Goal: Find specific page/section: Find specific page/section

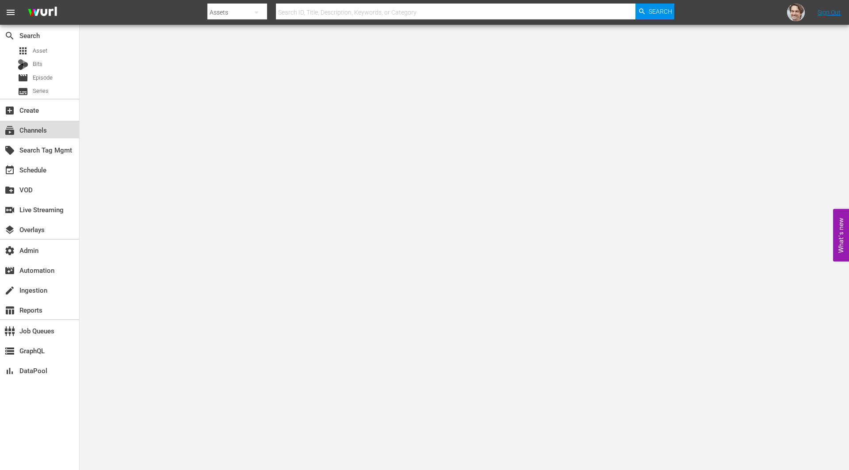
click at [44, 129] on div "subscriptions Channels" at bounding box center [25, 129] width 50 height 8
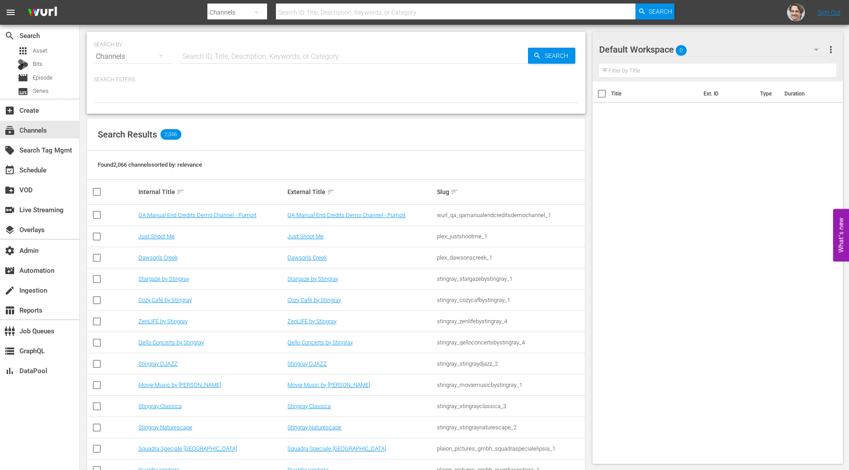
click at [226, 50] on input "text" at bounding box center [355, 56] width 348 height 21
paste input "bloomberg_bloombergtv_2"
type input "bloomberg_bloombergtv_2"
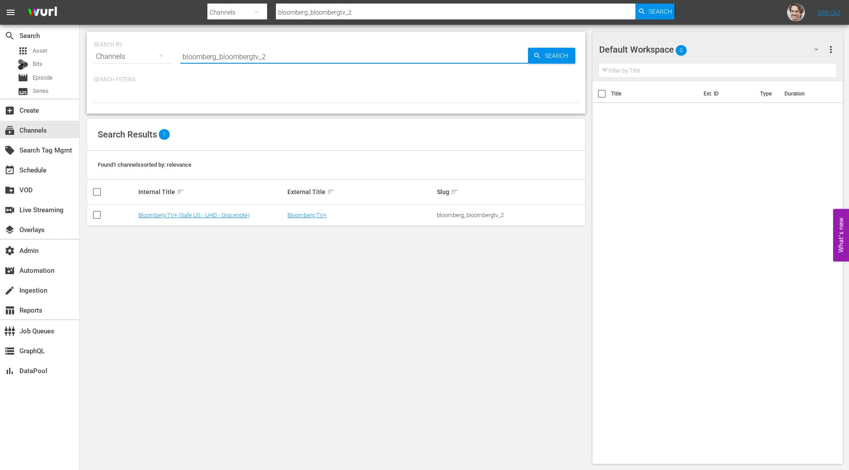
type input "bloomberg_bloombergtv_2"
click at [194, 219] on td "Bloomberg TV+ (Safe US - UHD - Gracenote)" at bounding box center [212, 215] width 150 height 21
click at [194, 215] on link "Bloomberg TV+ (Safe US - UHD - Gracenote)" at bounding box center [193, 215] width 111 height 7
click at [234, 218] on td "Bloomberg TV+ (Safe US - UHD - Gracenote)" at bounding box center [212, 215] width 150 height 21
click at [230, 209] on td "Bloomberg TV+ (Safe US - UHD - Gracenote)" at bounding box center [212, 215] width 150 height 21
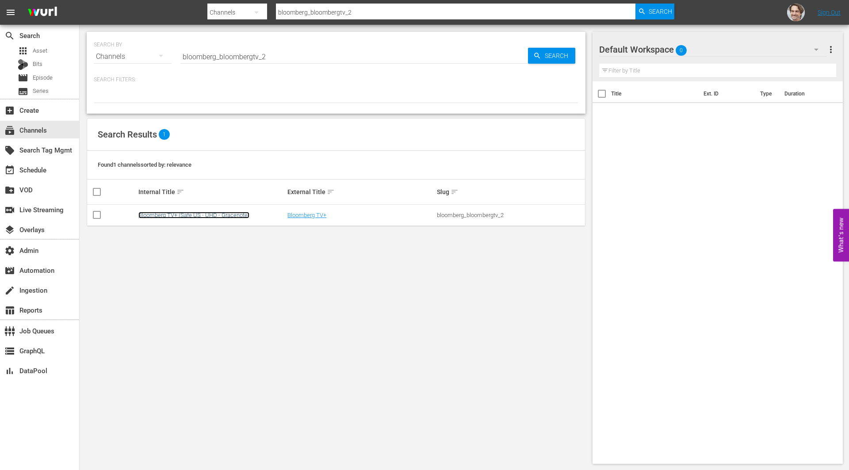
click at [230, 212] on link "Bloomberg TV+ (Safe US - UHD - Gracenote)" at bounding box center [193, 215] width 111 height 7
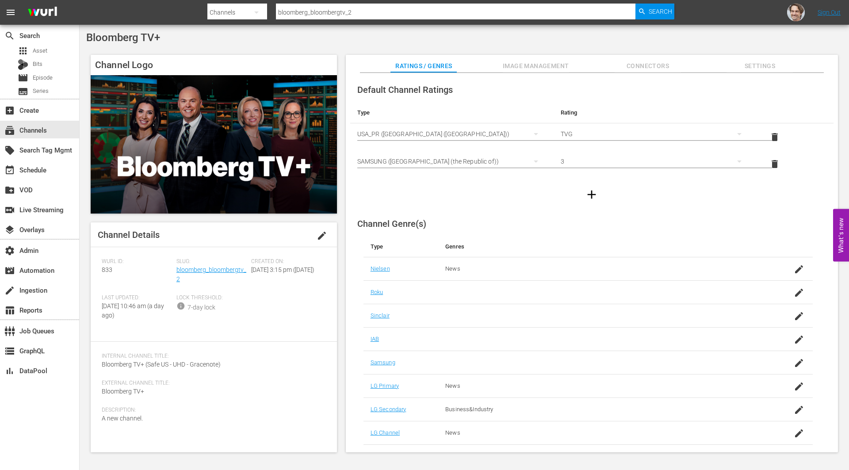
click at [106, 271] on span "833" at bounding box center [107, 269] width 11 height 7
copy span "833"
click at [331, 15] on input "bloomberg_bloombergtv_2" at bounding box center [456, 12] width 360 height 21
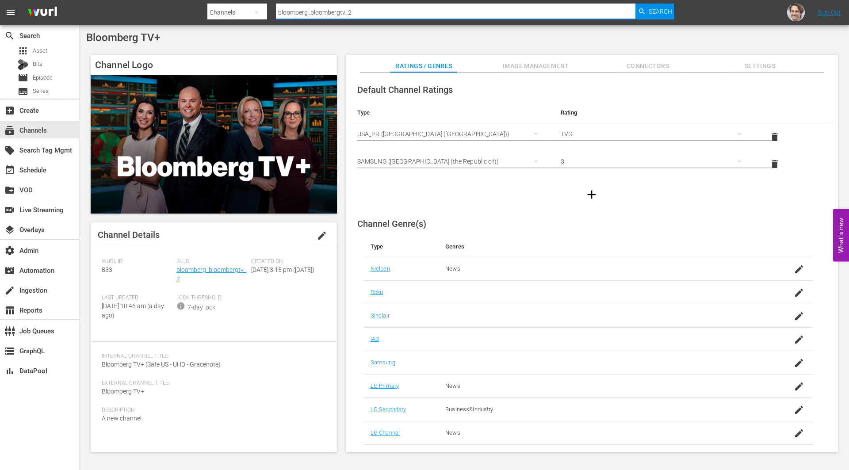
paste input "quicktake"
type input "bloomberg_quicktake_2"
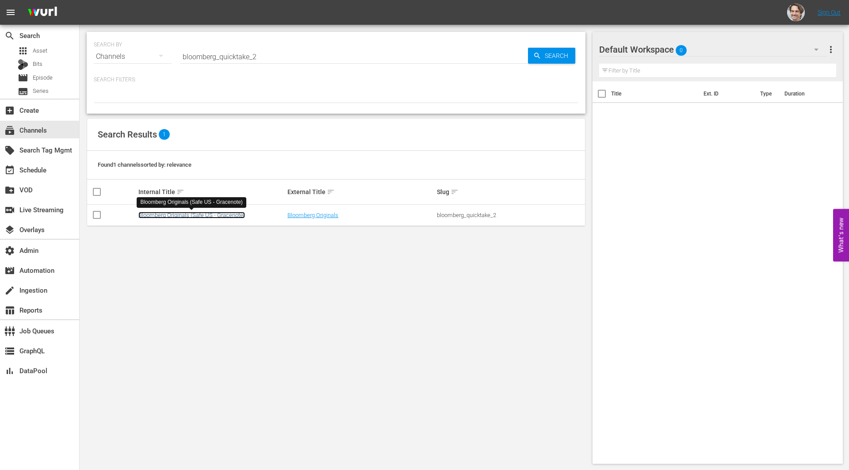
click at [214, 214] on link "Bloomberg Originals (Safe US - Gracenote)" at bounding box center [191, 215] width 107 height 7
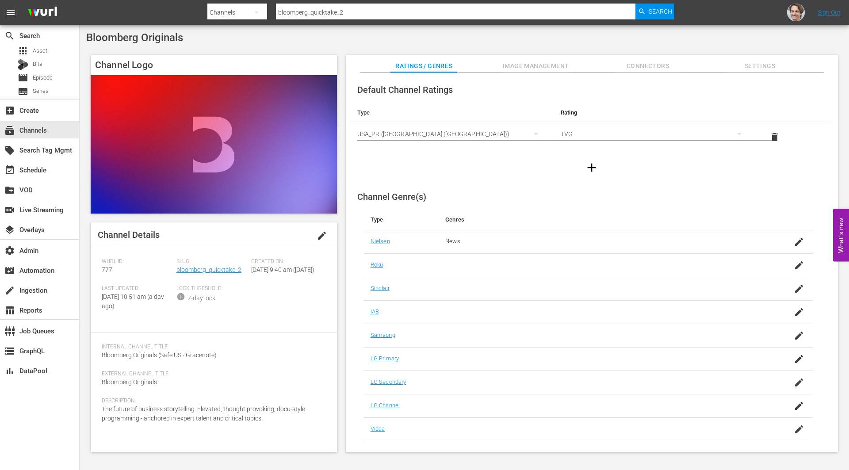
click at [108, 270] on span "777" at bounding box center [107, 269] width 11 height 7
copy span "777"
click at [363, 9] on input "bloomberg_quicktake_2" at bounding box center [456, 12] width 360 height 21
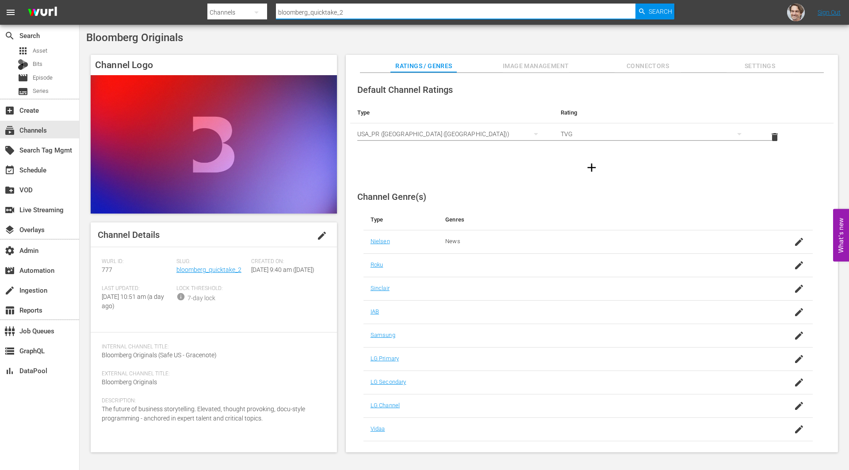
click at [363, 9] on input "bloomberg_quicktake_2" at bounding box center [456, 12] width 360 height 21
paste input "bloombergtv"
type input "bloomberg_bloombergtv_2"
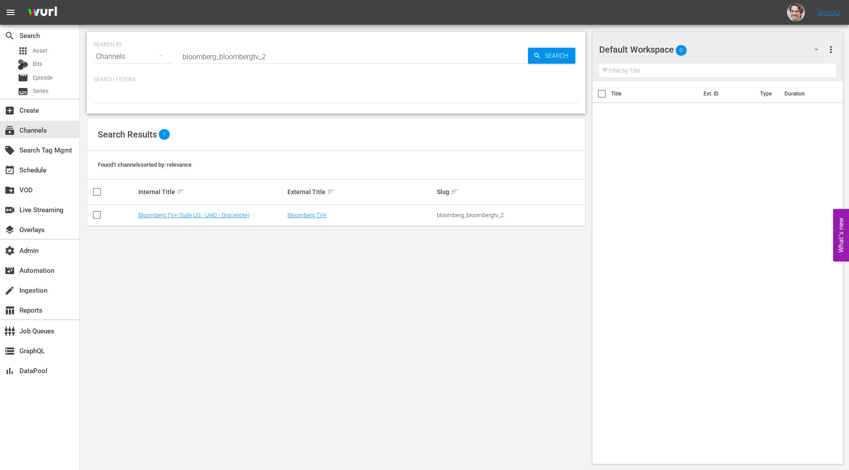
click at [233, 210] on td "Bloomberg TV+ (Safe US - UHD - Gracenote)" at bounding box center [212, 215] width 150 height 21
click at [232, 215] on link "Bloomberg TV+ (Safe US - UHD - Gracenote)" at bounding box center [193, 215] width 111 height 7
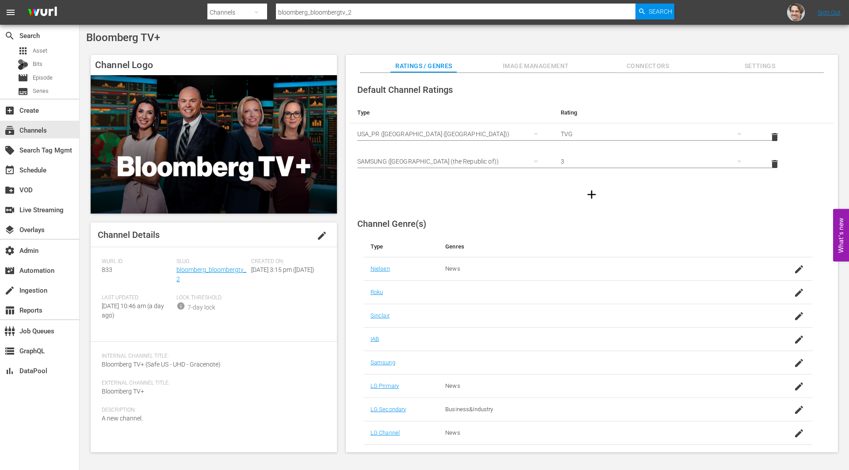
click at [106, 271] on span "833" at bounding box center [107, 269] width 11 height 7
copy span "833"
click at [108, 270] on span "833" at bounding box center [107, 269] width 11 height 7
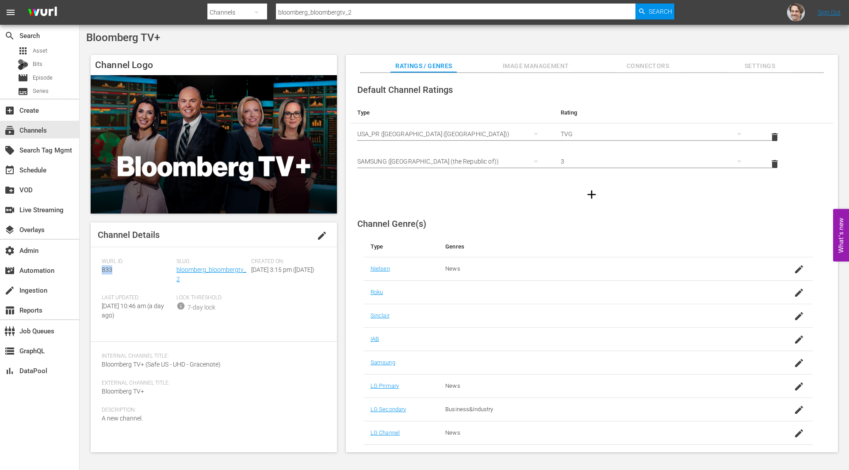
copy span "833"
click at [343, 17] on input "bloomberg_bloombergtv_2" at bounding box center [456, 12] width 360 height 21
paste input "5"
type input "bloomberg_bloombergtv_5"
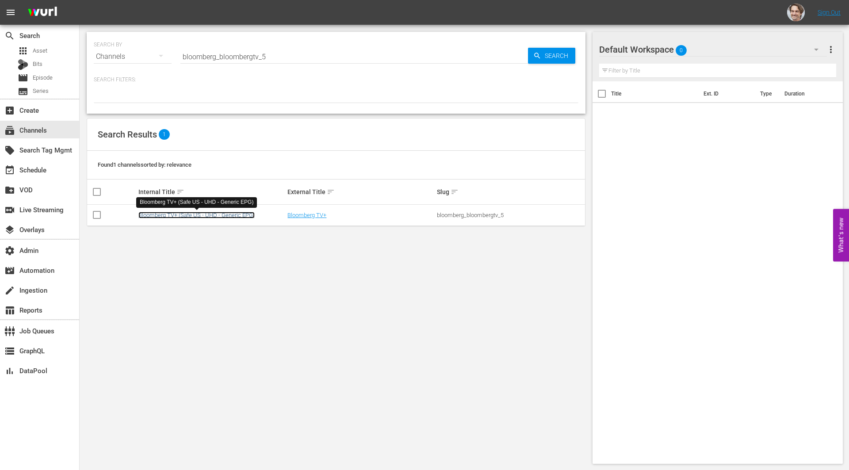
click at [215, 214] on link "Bloomberg TV+ (Safe US - UHD - Generic EPG)" at bounding box center [196, 215] width 116 height 7
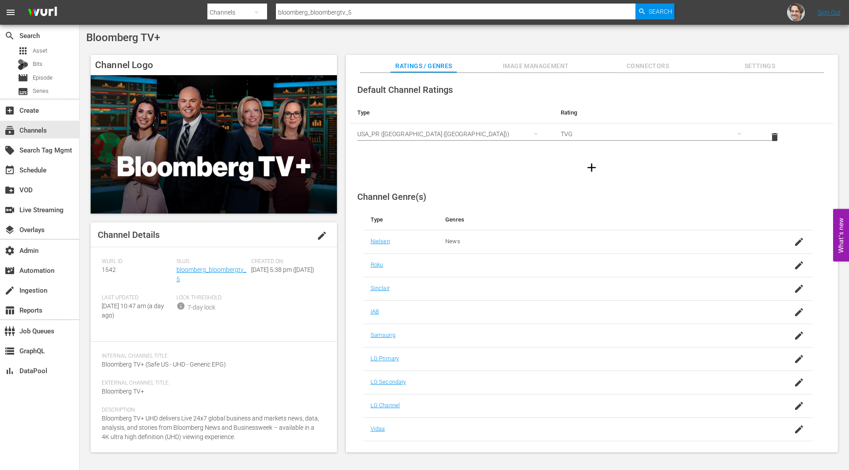
click at [108, 274] on div "[PERSON_NAME] ID: 1542" at bounding box center [139, 276] width 75 height 36
copy span "1542"
click at [339, 18] on div "Search ID, Title, Description, Keywords, or Category bloomberg_bloombergtv_5" at bounding box center [456, 12] width 360 height 21
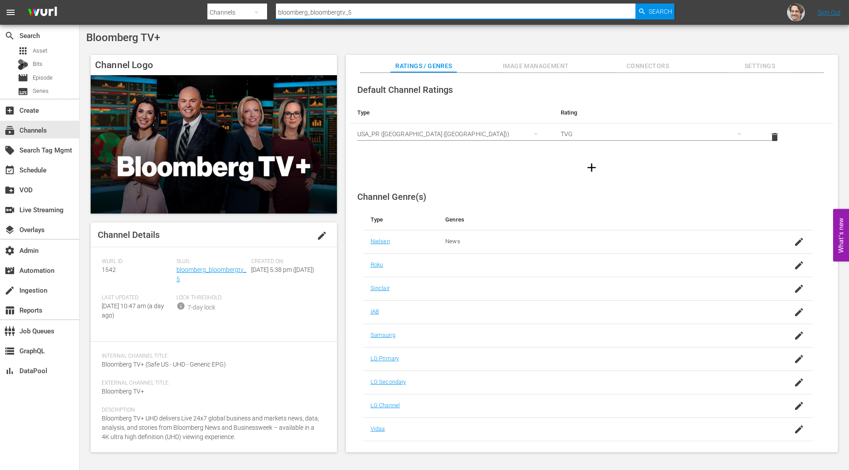
click at [338, 15] on input "bloomberg_bloombergtv_5" at bounding box center [456, 12] width 360 height 21
paste input "10"
type input "bloomberg_bloombergtv_10"
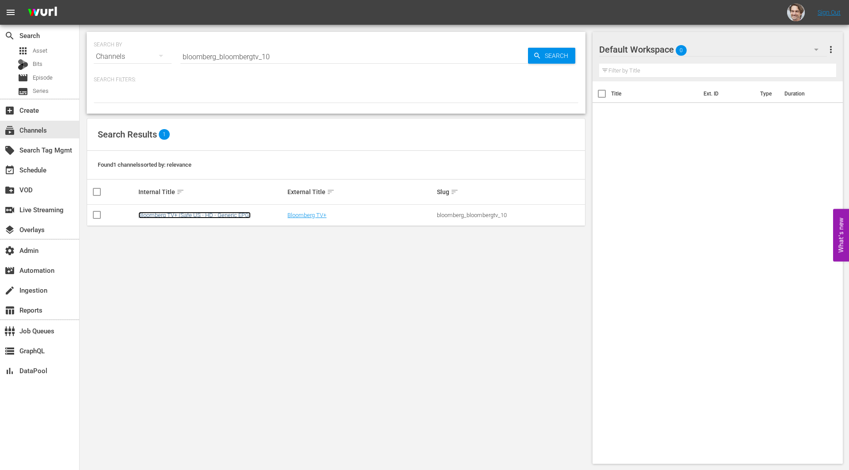
click at [217, 216] on link "Bloomberg TV+ (Safe US - HD - Generic EPG)" at bounding box center [194, 215] width 112 height 7
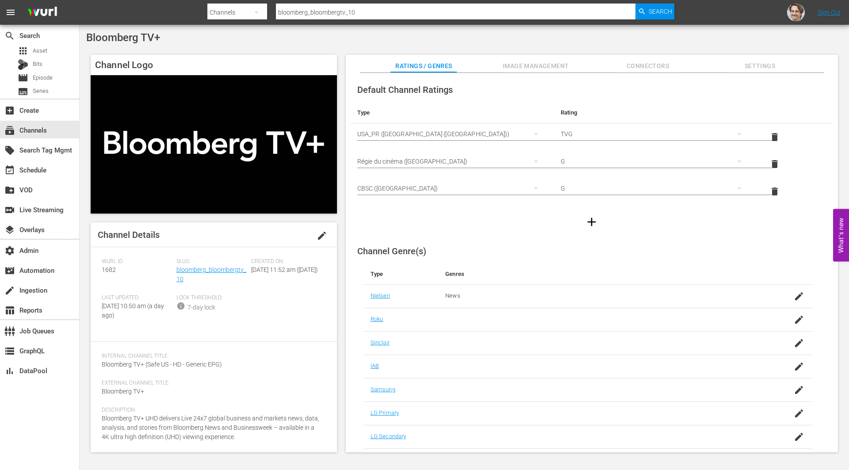
click at [110, 270] on span "1682" at bounding box center [109, 269] width 14 height 7
copy span "1682"
click at [391, 13] on input "bloomberg_bloombergtv_10" at bounding box center [456, 12] width 360 height 21
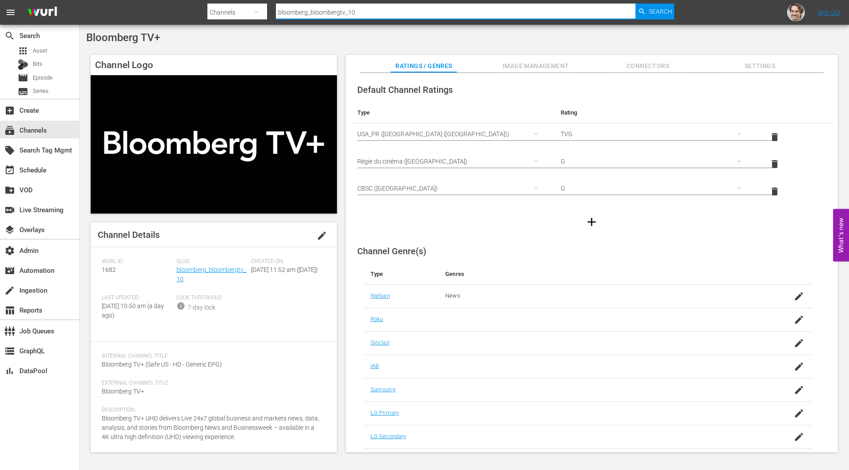
paste input "quicktake_2"
type input "bloomberg_quicktake_2"
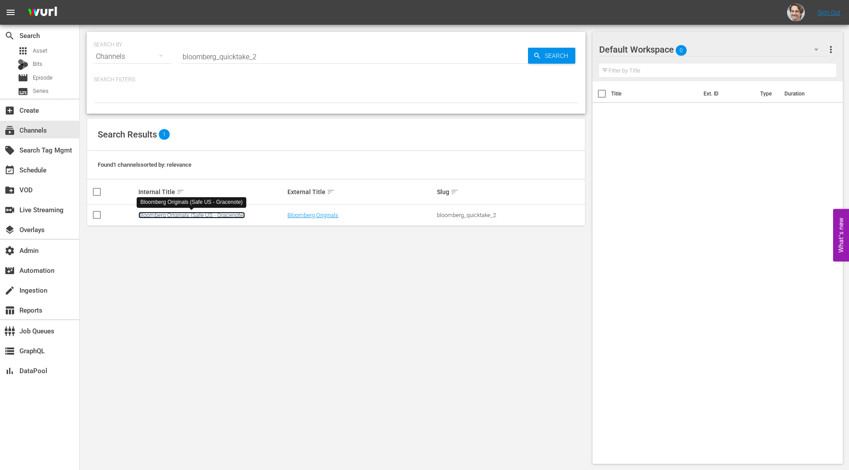
click at [209, 214] on link "Bloomberg Originals (Safe US - Gracenote)" at bounding box center [191, 215] width 107 height 7
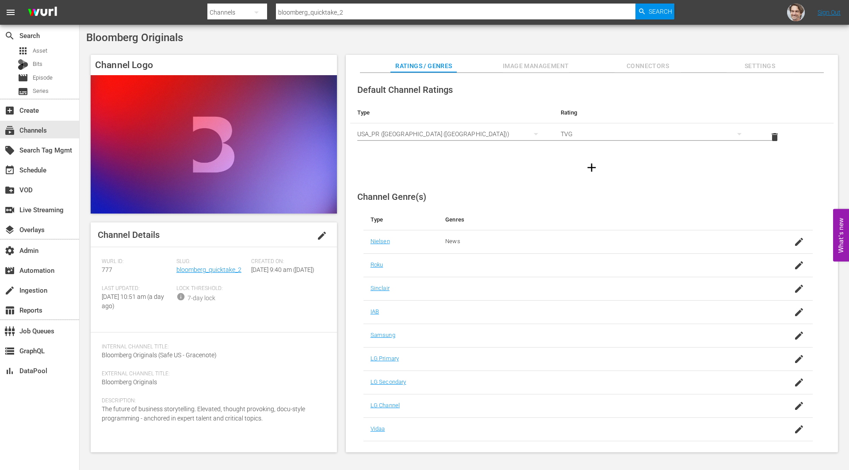
click at [104, 271] on span "777" at bounding box center [107, 269] width 11 height 7
copy span "777"
click at [365, 13] on input "bloomberg_quicktake_2" at bounding box center [456, 12] width 360 height 21
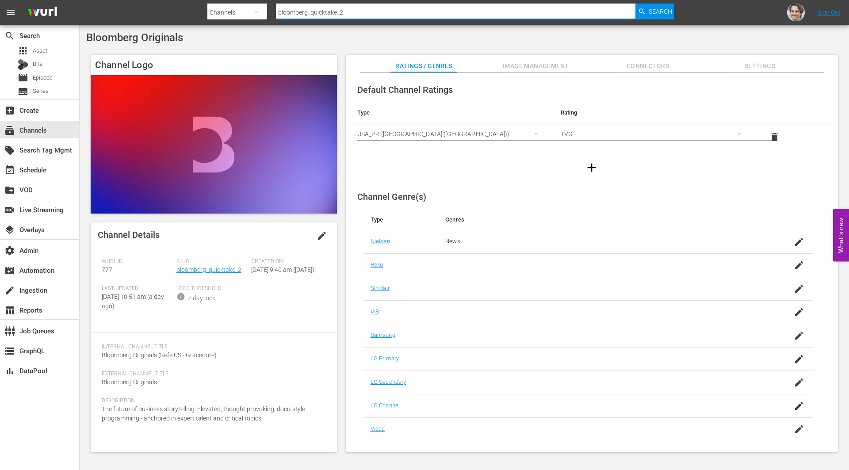
paste input "3"
type input "bloomberg_quicktake_3"
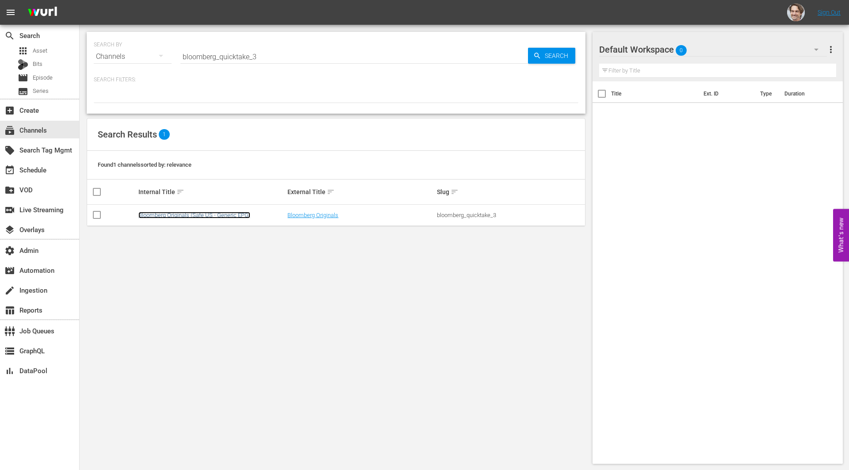
click at [234, 214] on link "Bloomberg Originals (Safe US - Generic EPG)" at bounding box center [194, 215] width 112 height 7
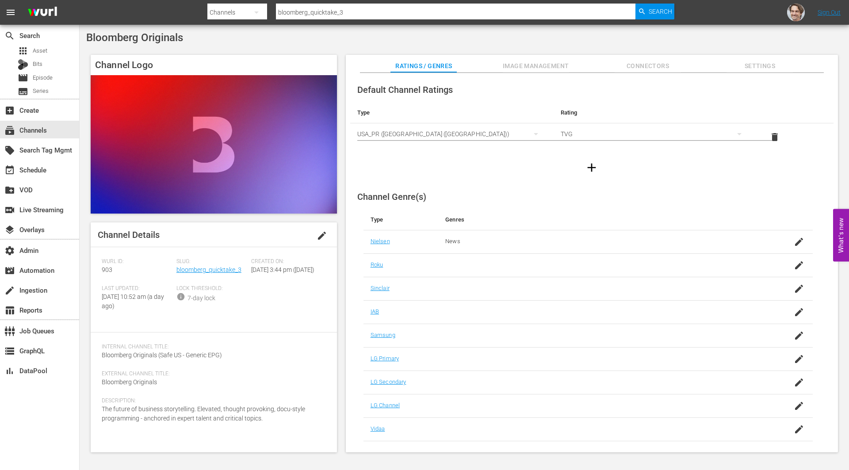
click at [111, 269] on span "903" at bounding box center [107, 269] width 11 height 7
click at [107, 270] on span "903" at bounding box center [107, 269] width 11 height 7
copy span "903"
